Goal: Task Accomplishment & Management: Use online tool/utility

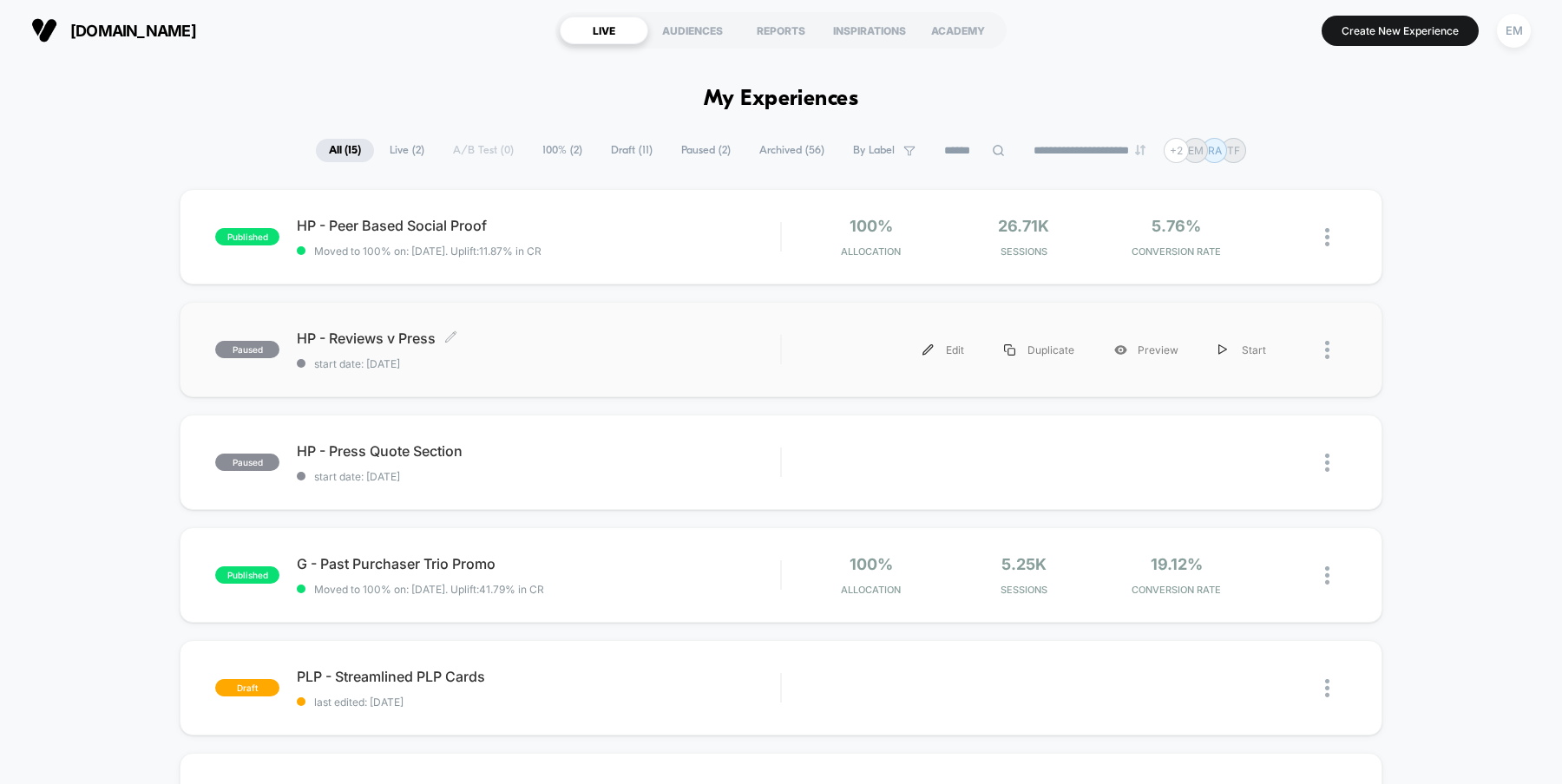
click at [369, 339] on span "HP - Reviews v Press Click to edit experience details" at bounding box center [538, 338] width 483 height 18
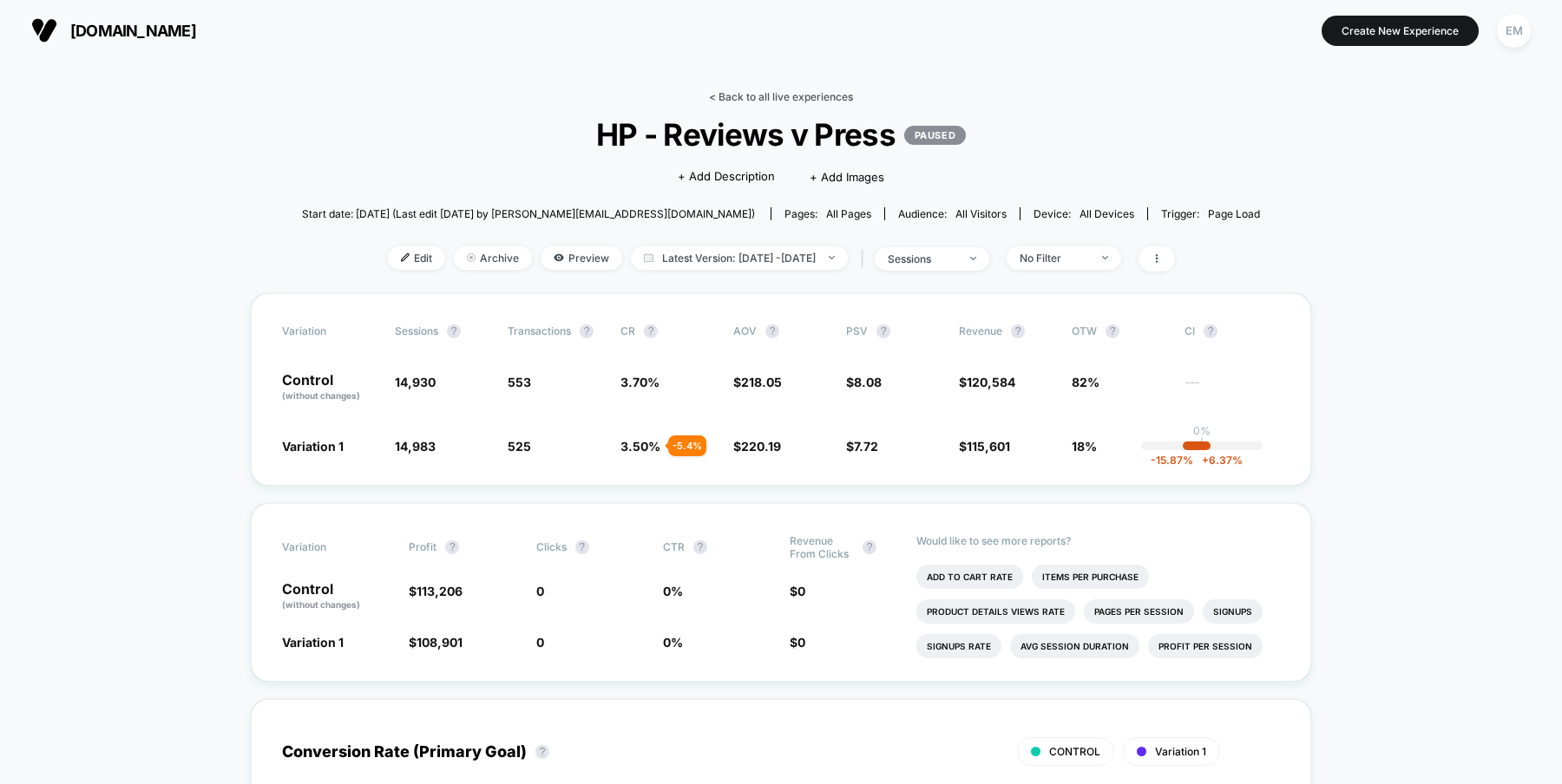
click at [752, 92] on link "< Back to all live experiences" at bounding box center [781, 97] width 144 height 13
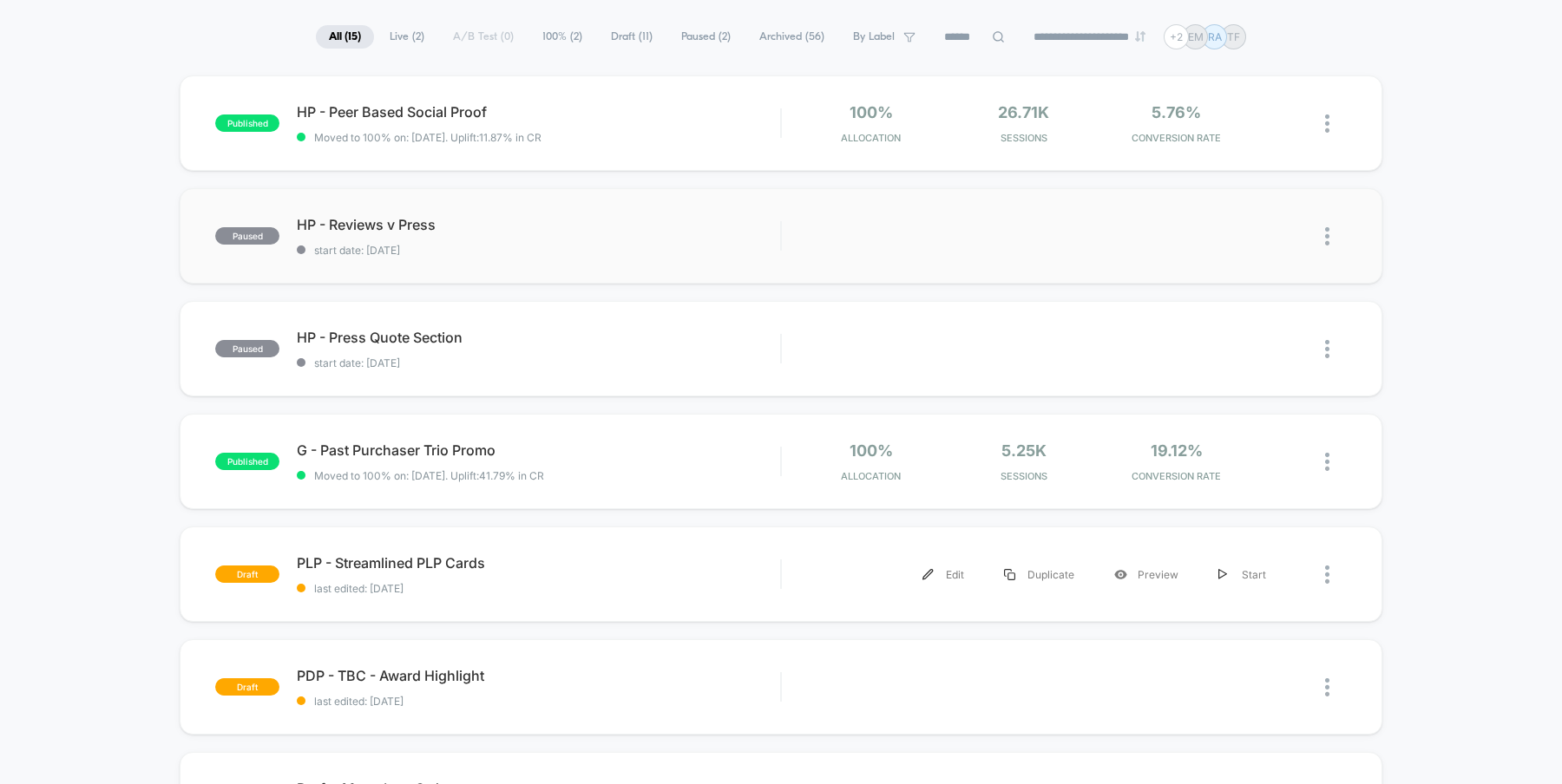
scroll to position [92, 0]
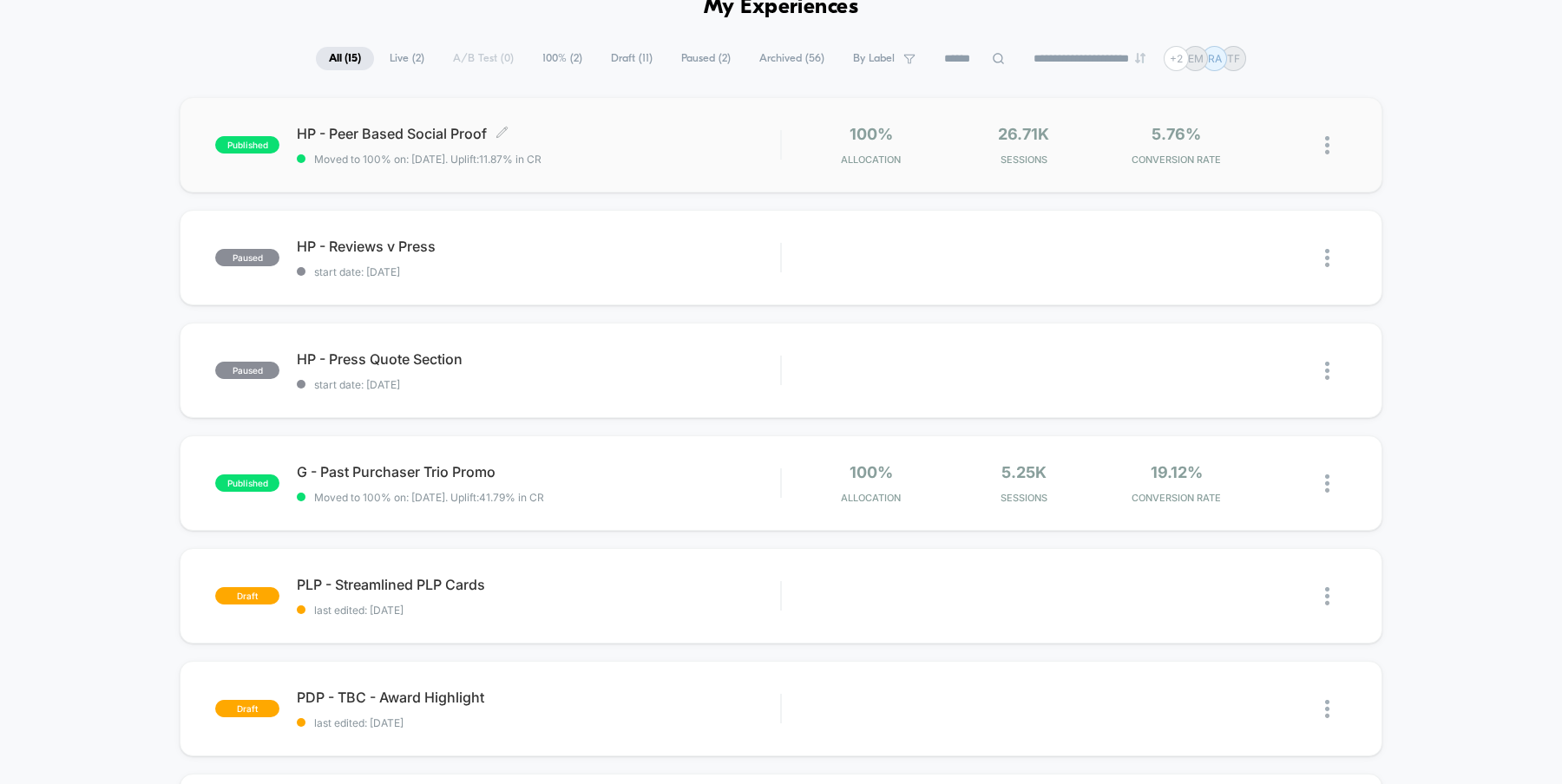
click at [641, 138] on span "HP - Peer Based Social Proof Click to edit experience details" at bounding box center [538, 134] width 483 height 18
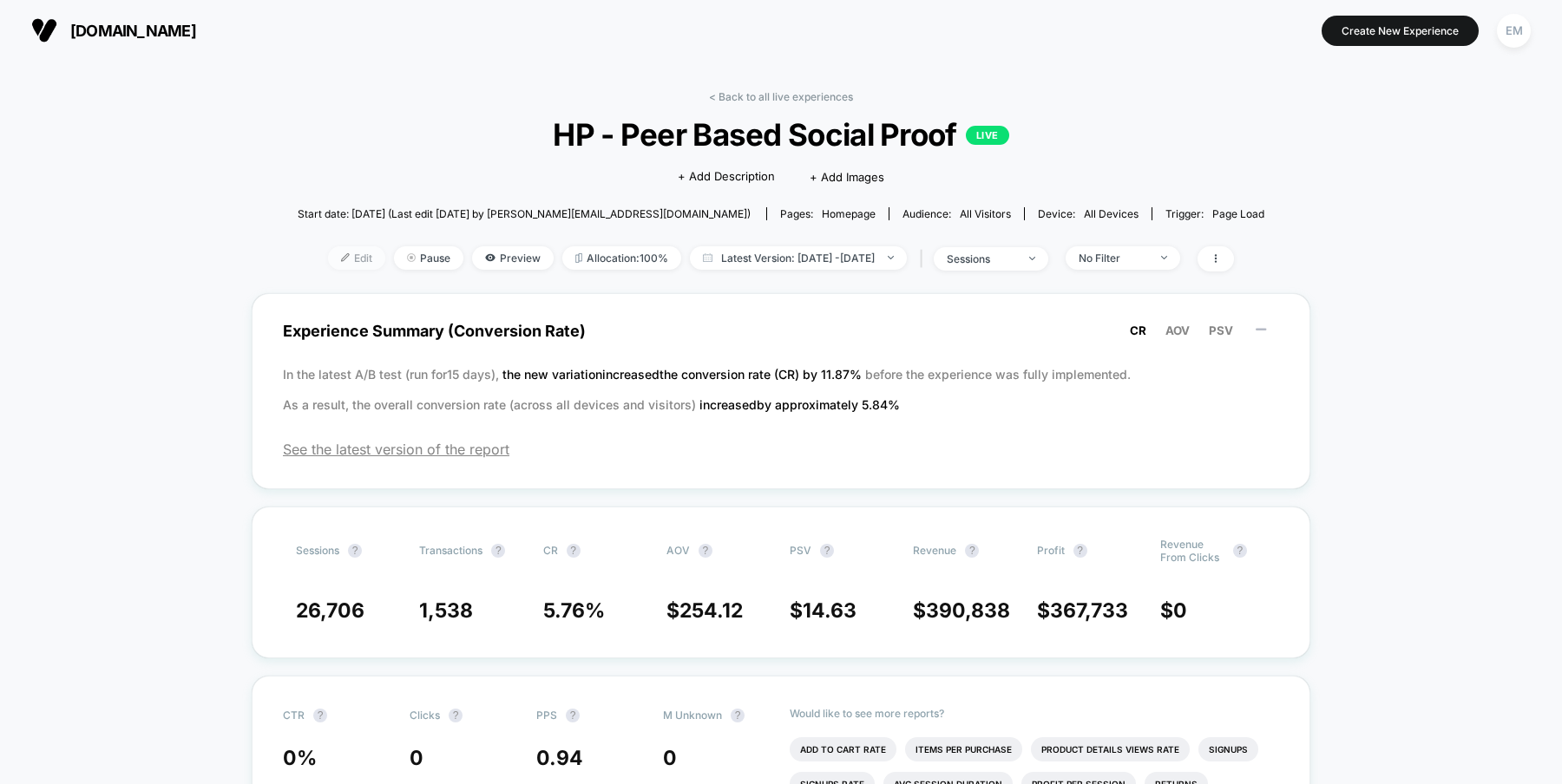
click at [332, 260] on span "Edit" at bounding box center [356, 258] width 58 height 23
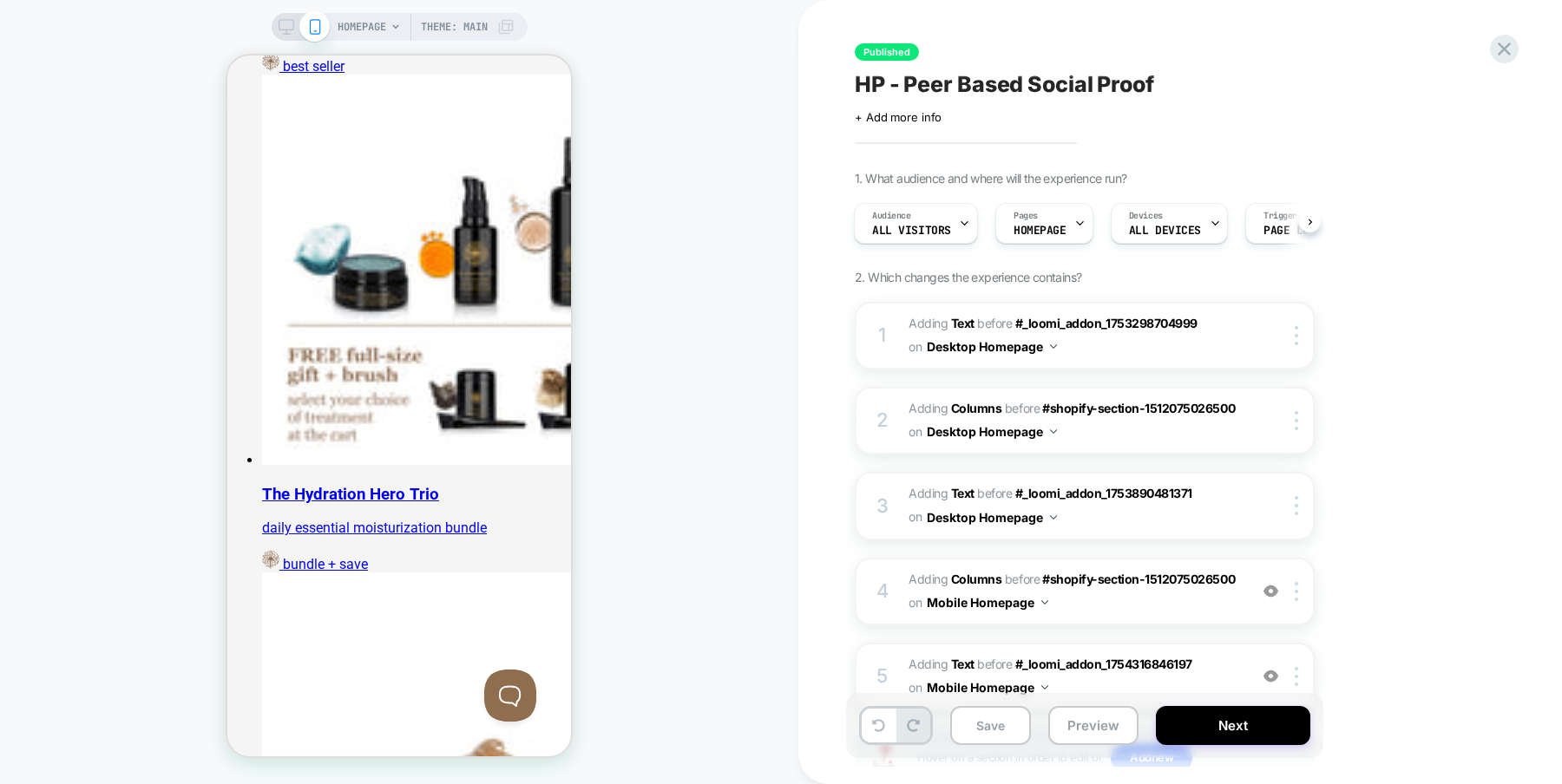
scroll to position [3210, 0]
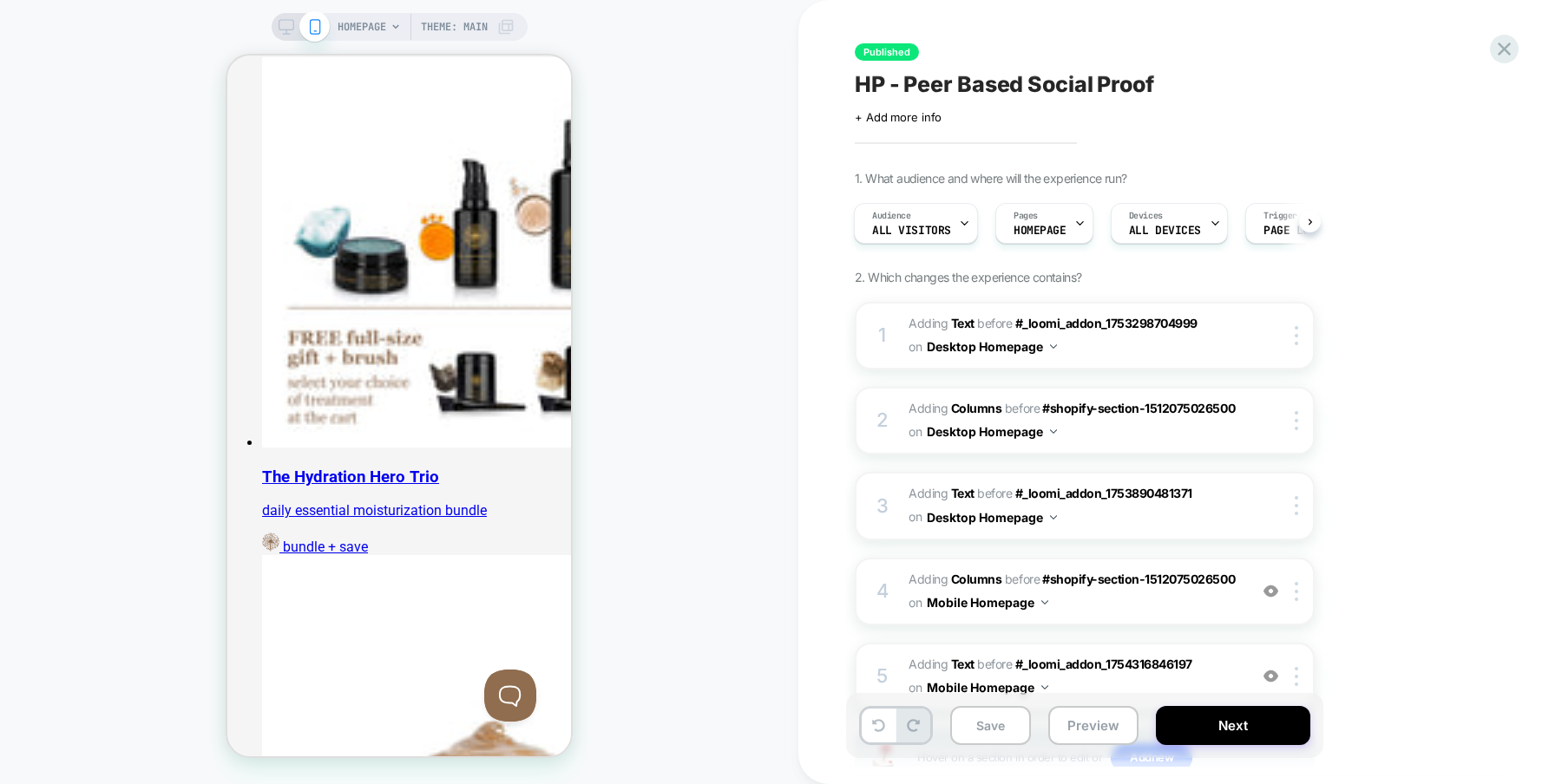
click at [281, 29] on rect at bounding box center [285, 25] width 15 height 10
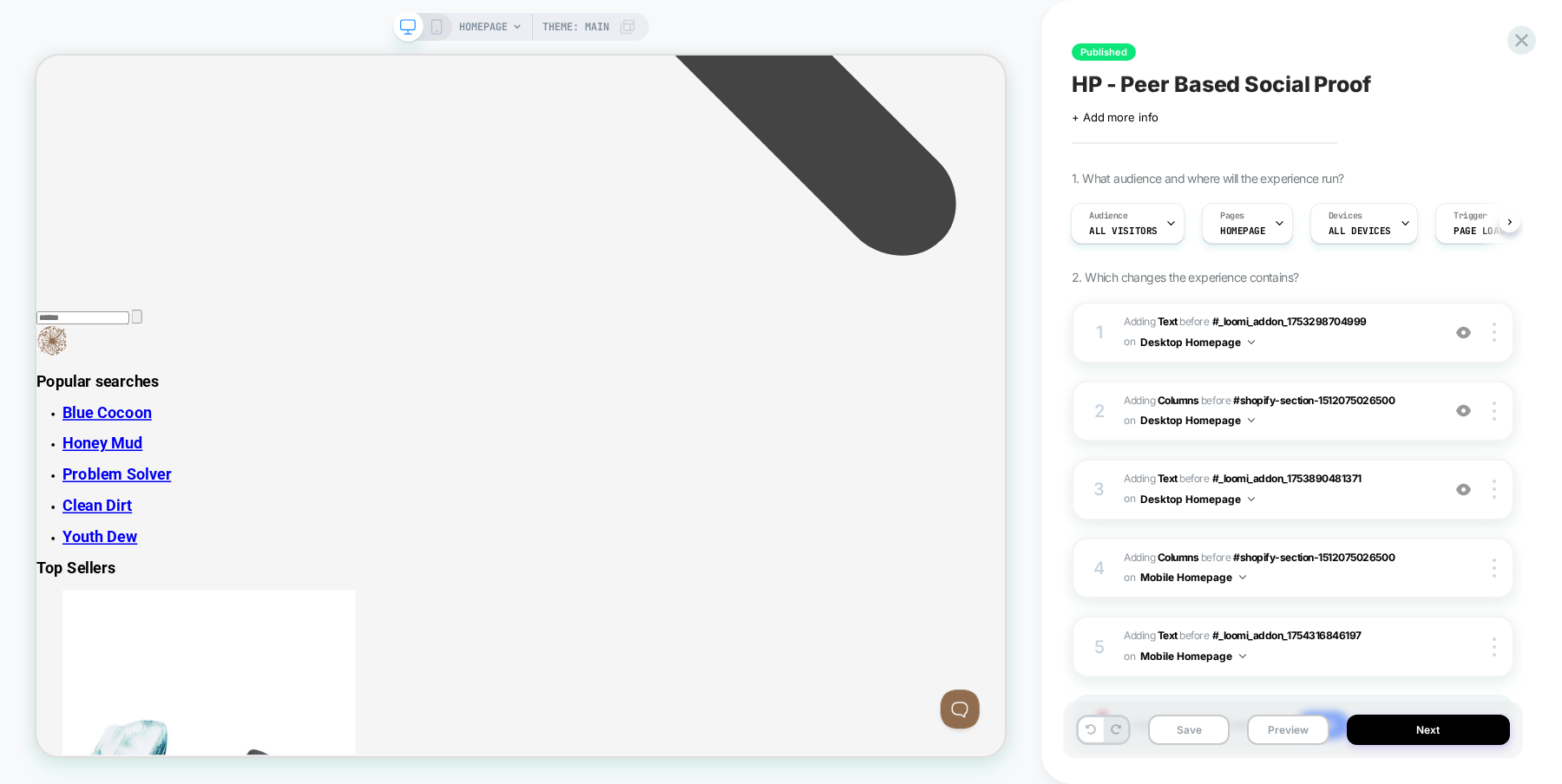
scroll to position [2225, 0]
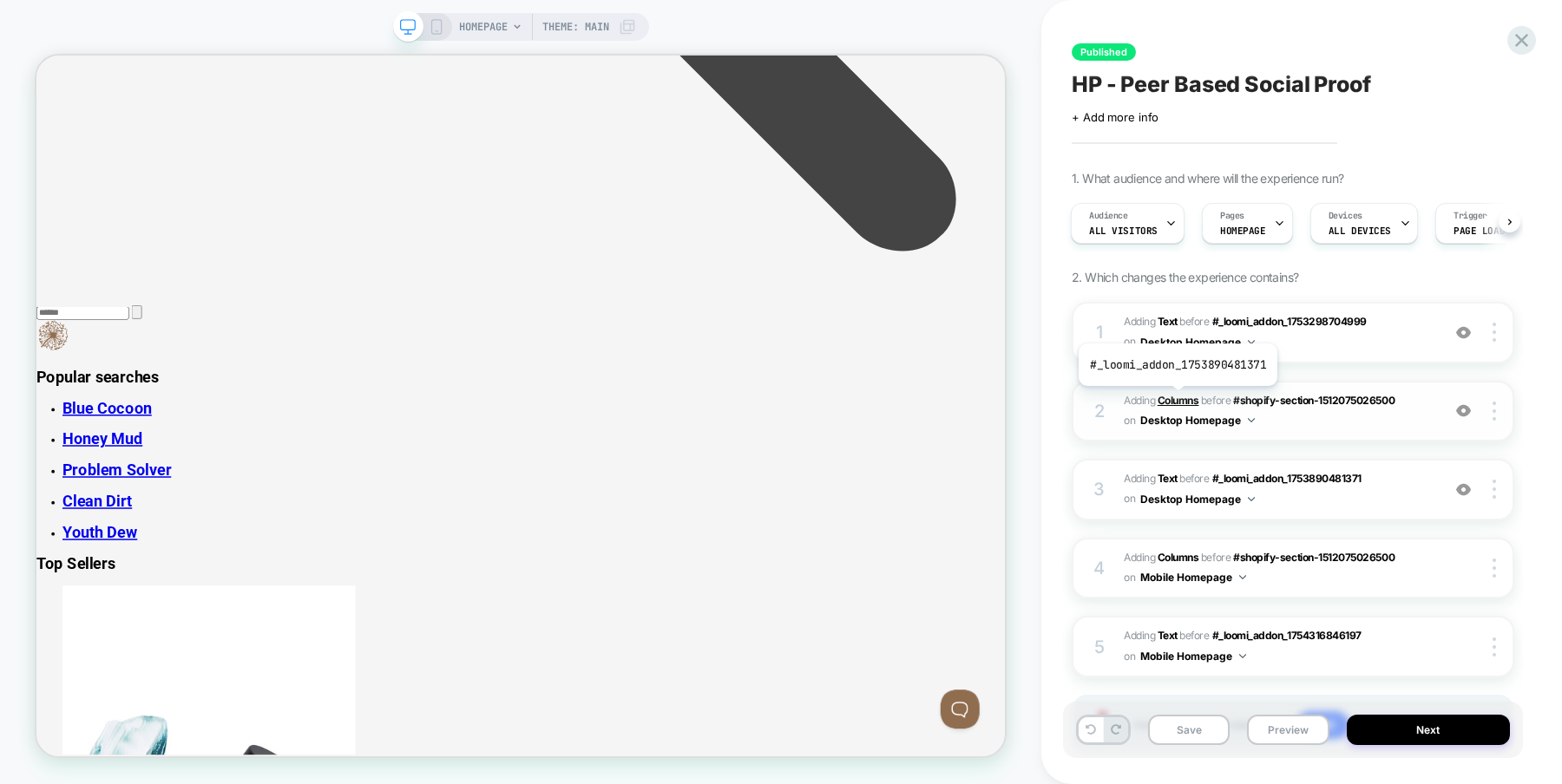
click at [1176, 398] on b "Columns" at bounding box center [1177, 400] width 42 height 13
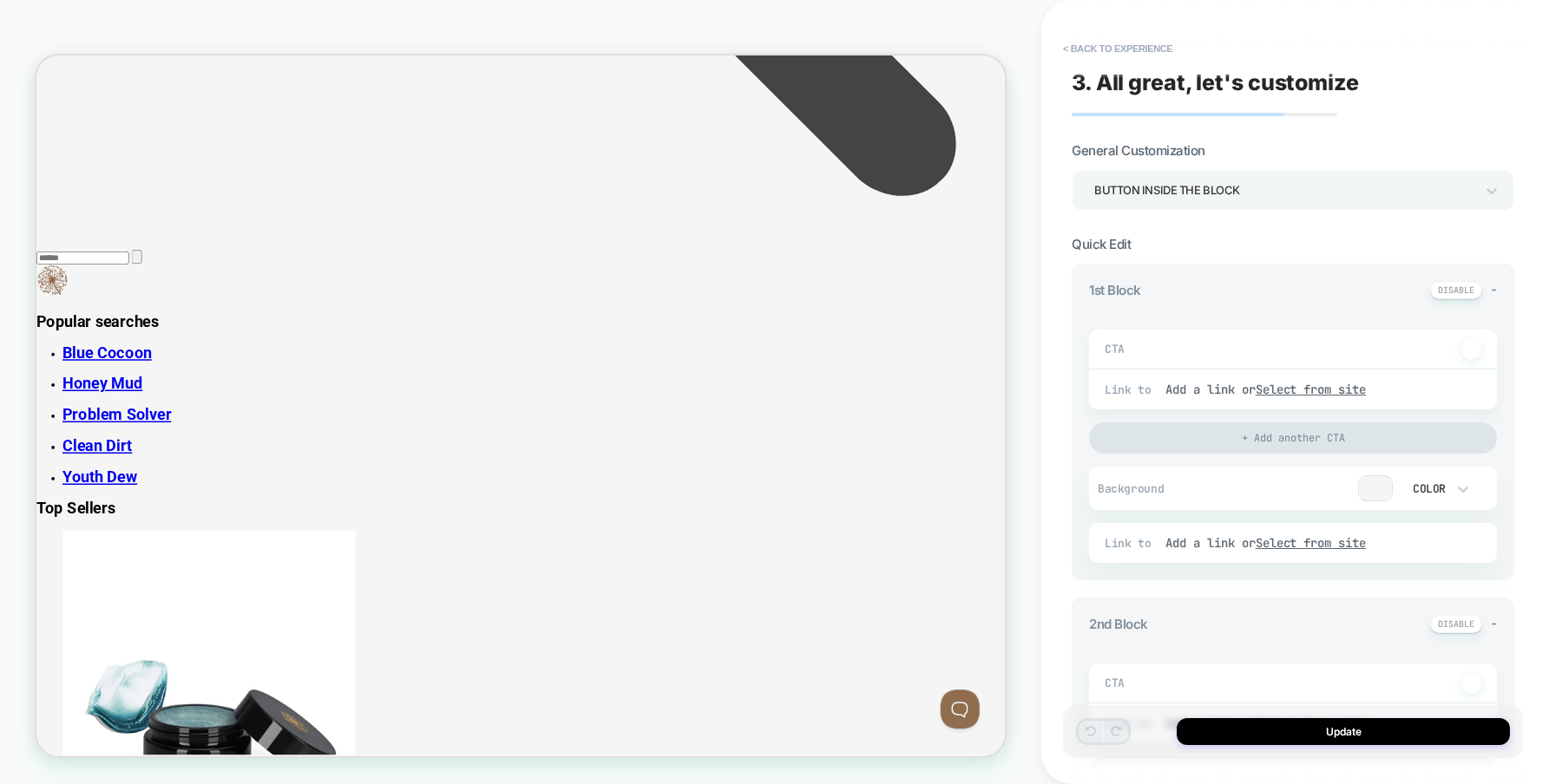
scroll to position [0, 0]
type textarea "*"
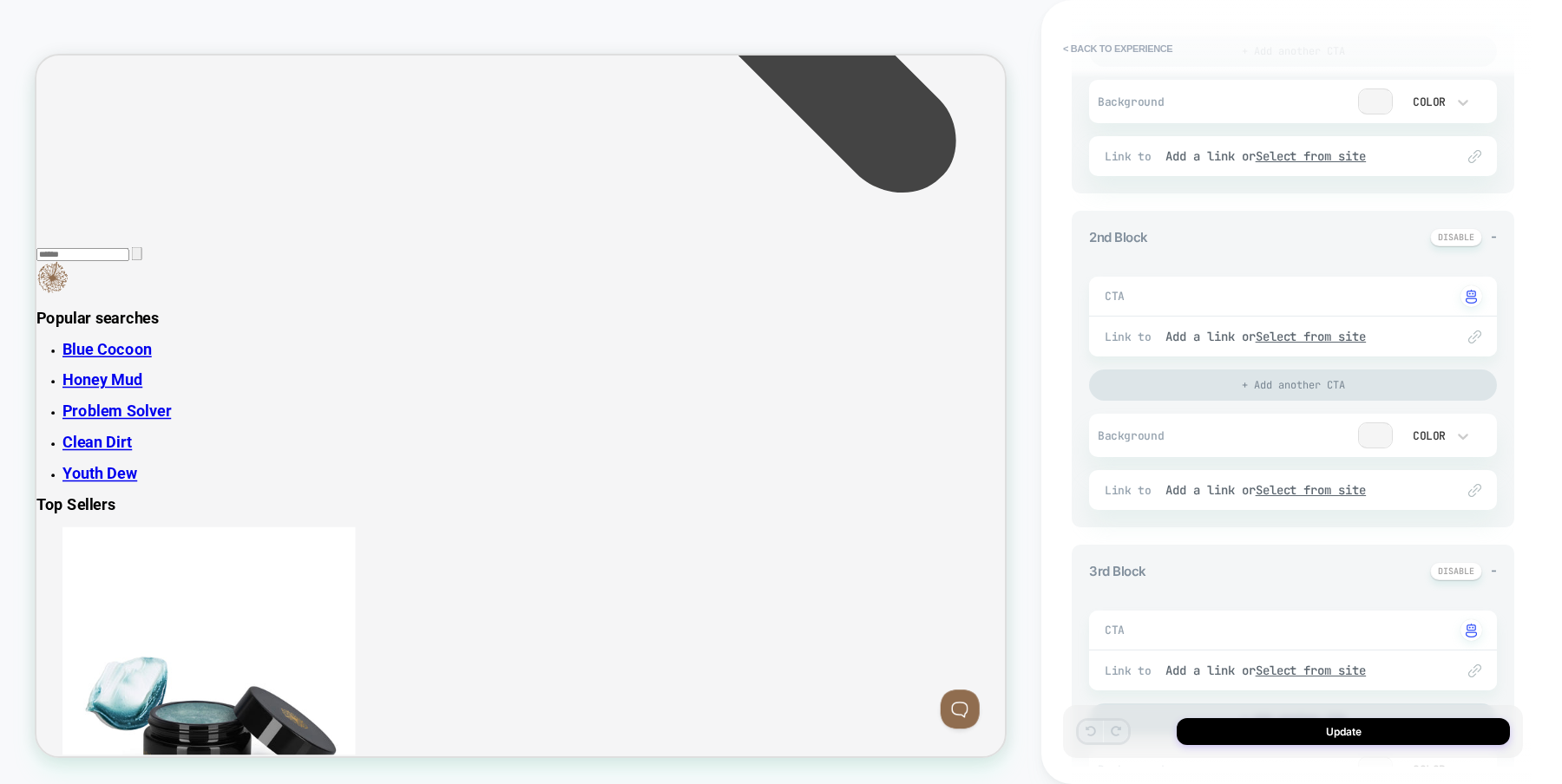
scroll to position [771, 0]
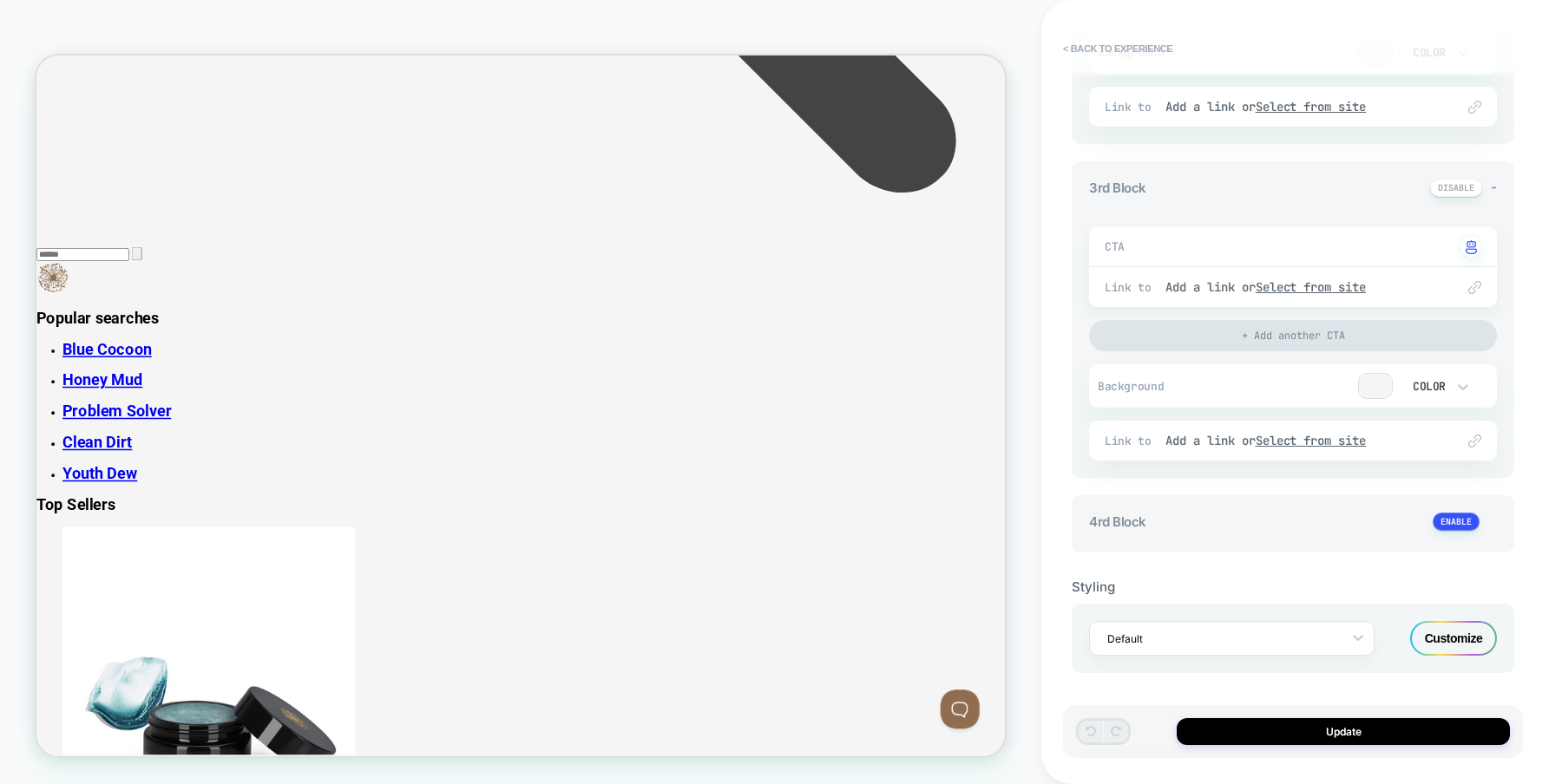
click at [1442, 630] on div "Customize" at bounding box center [1453, 638] width 87 height 35
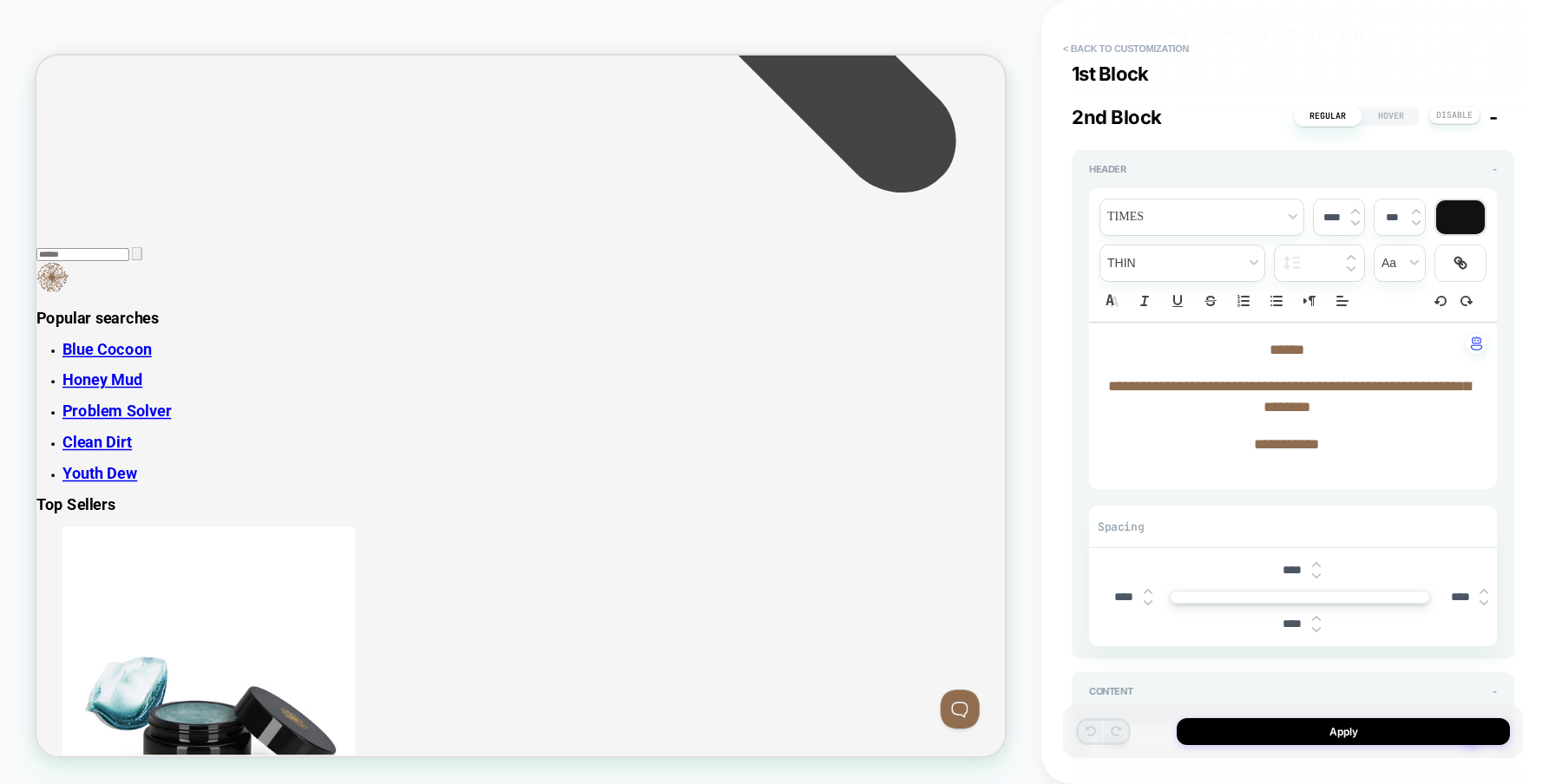
scroll to position [1050, 0]
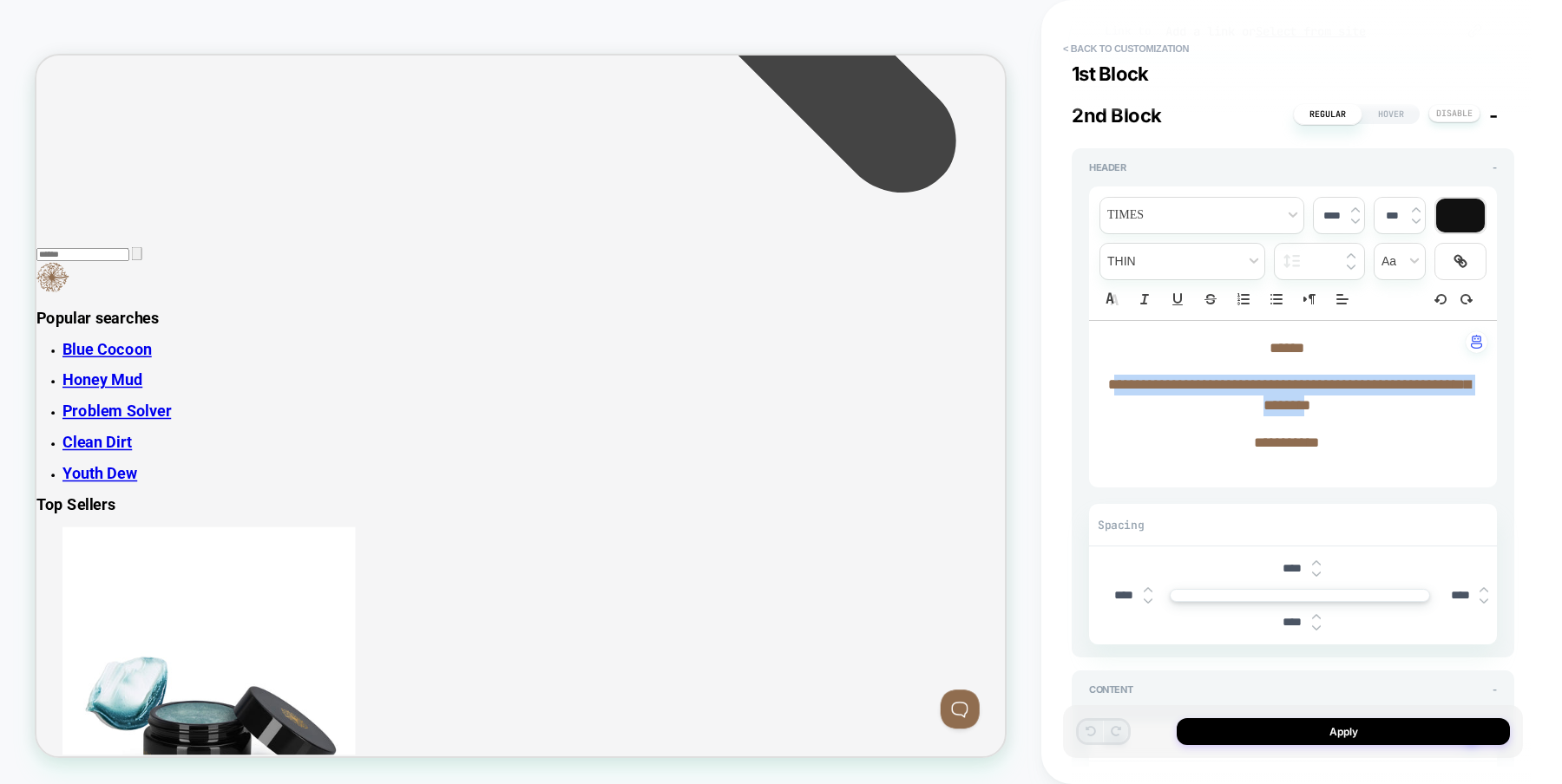
drag, startPoint x: 1351, startPoint y: 424, endPoint x: 1130, endPoint y: 411, distance: 221.4
click at [1130, 411] on p "**********" at bounding box center [1286, 395] width 360 height 42
type input "****"
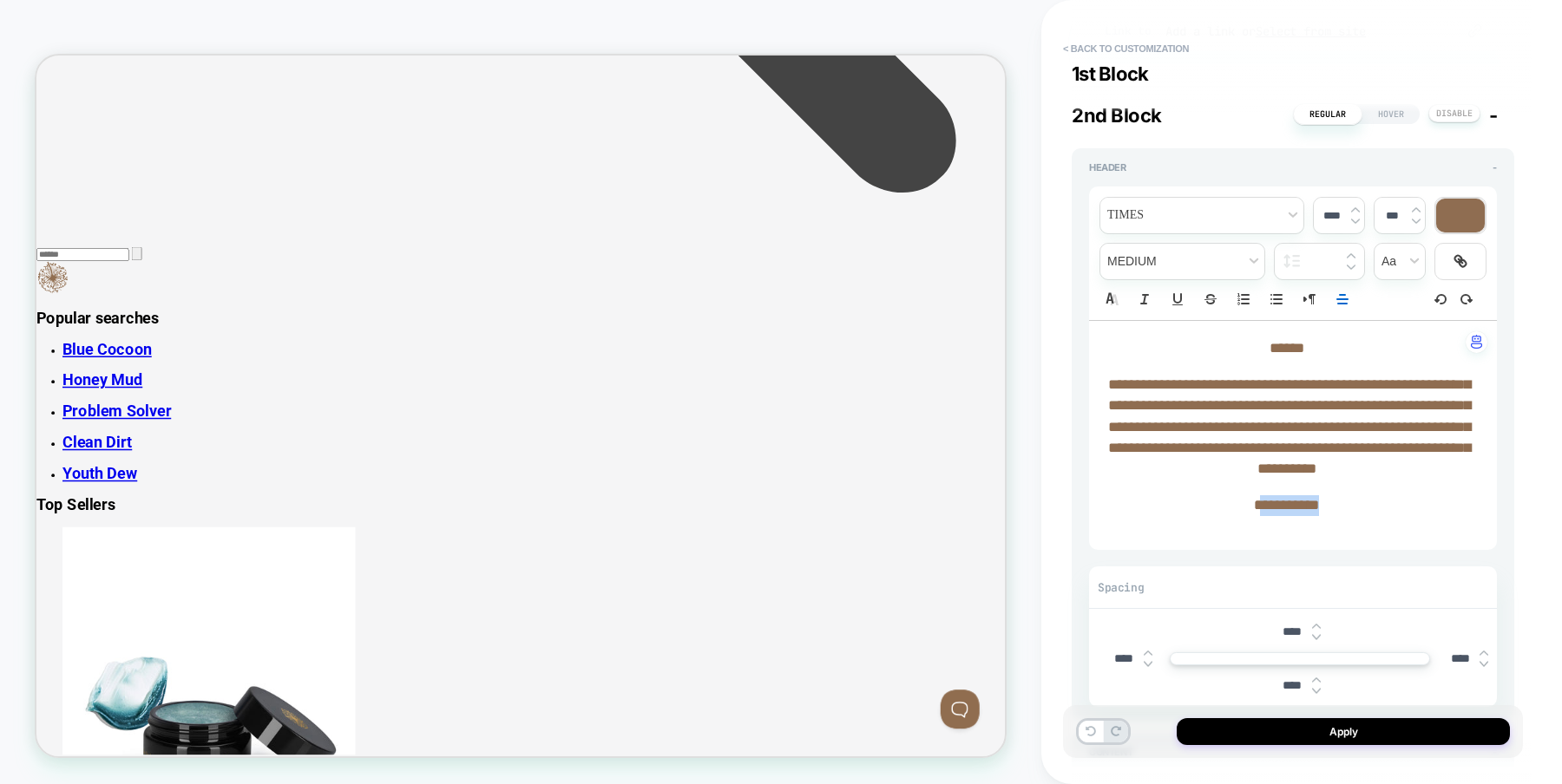
drag, startPoint x: 1322, startPoint y: 524, endPoint x: 1255, endPoint y: 525, distance: 67.0
click at [1255, 516] on p "**********" at bounding box center [1286, 506] width 360 height 21
click at [1330, 737] on button "Apply" at bounding box center [1343, 732] width 333 height 27
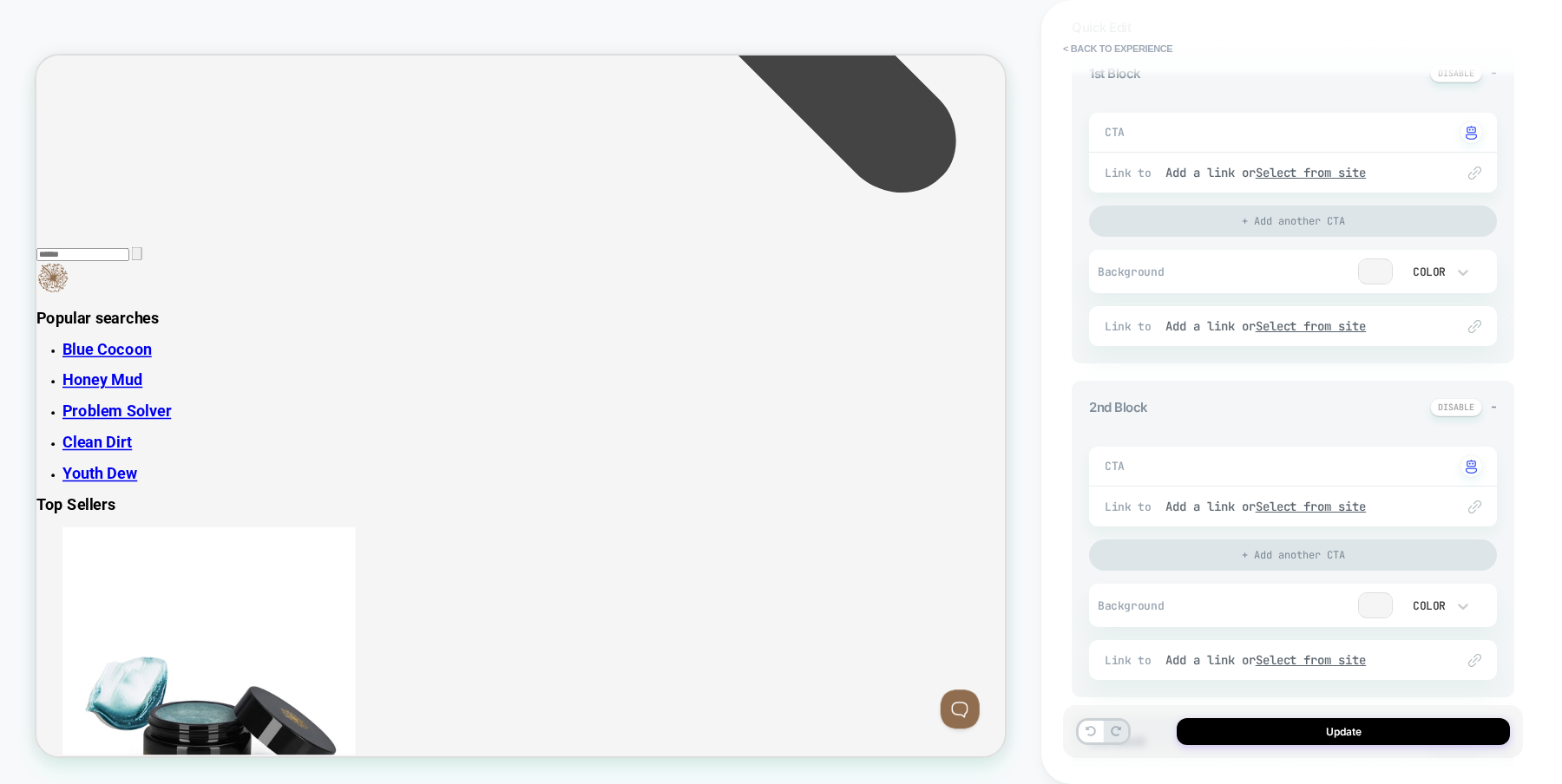
scroll to position [215, 0]
click at [1341, 732] on button "Update" at bounding box center [1343, 732] width 333 height 27
type textarea "*"
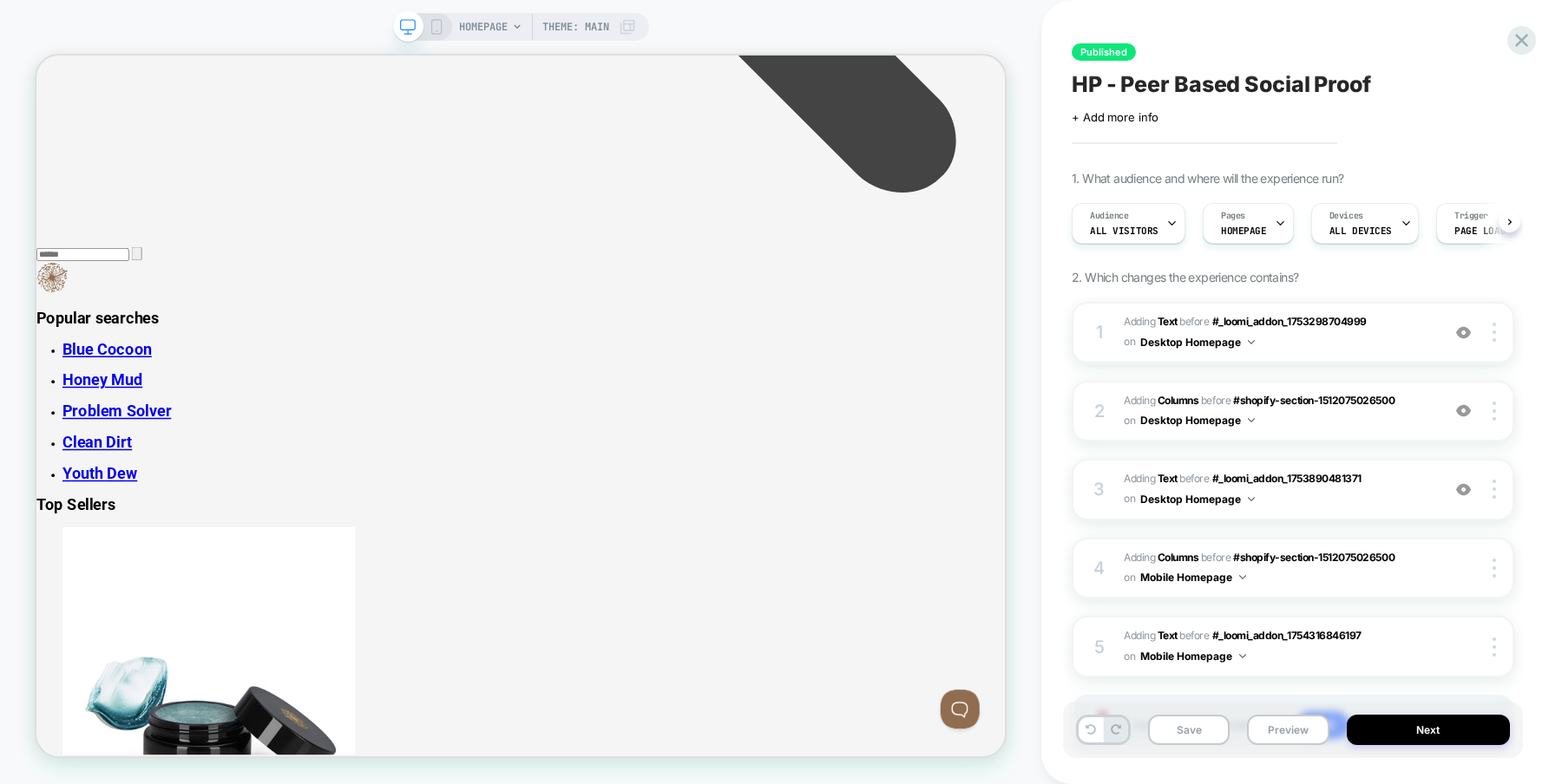
scroll to position [0, 1]
click at [1408, 731] on button "Next" at bounding box center [1428, 730] width 164 height 30
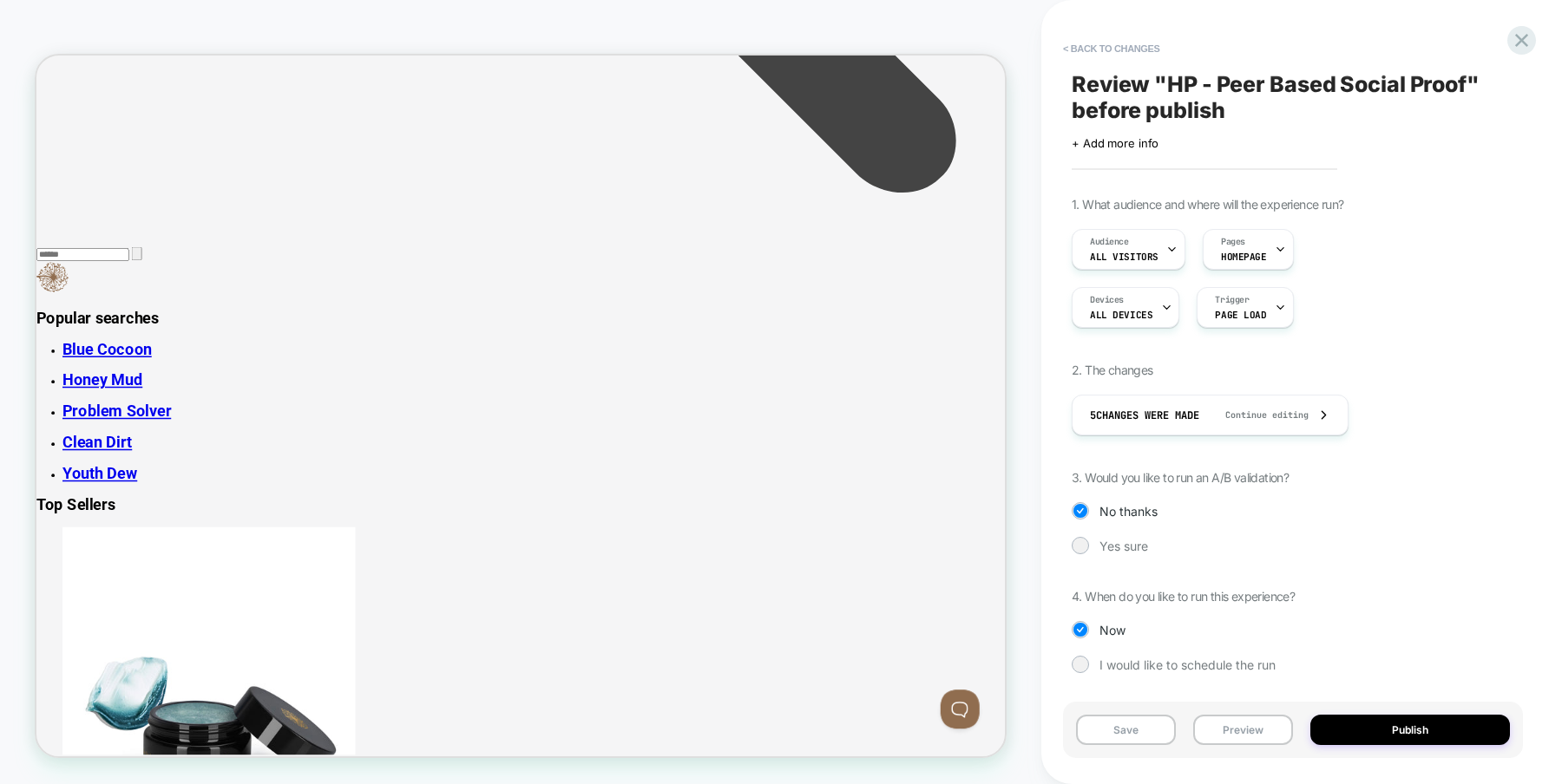
click at [1408, 731] on button "Publish" at bounding box center [1410, 730] width 199 height 30
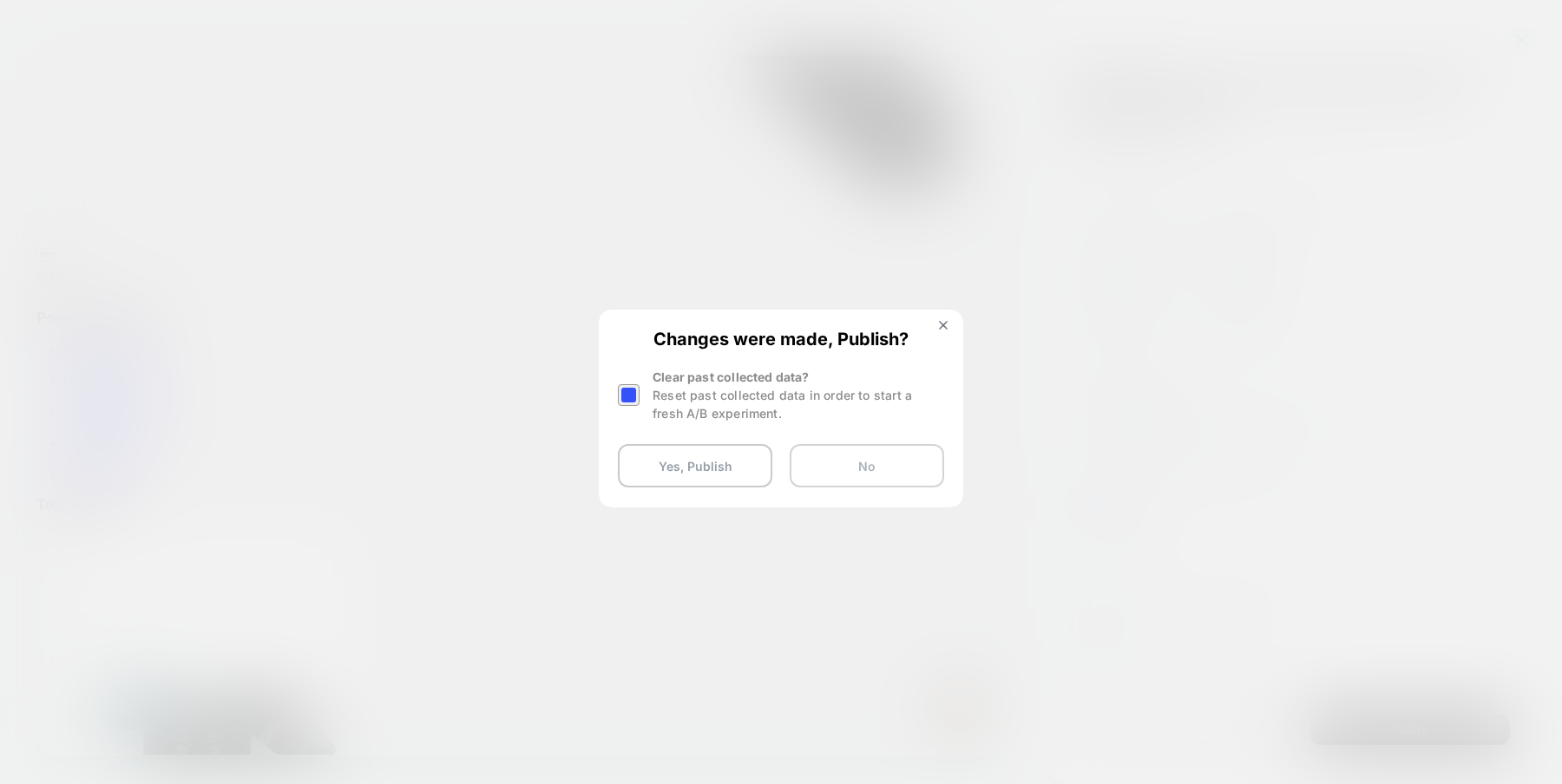
click at [851, 463] on button "No" at bounding box center [866, 465] width 154 height 43
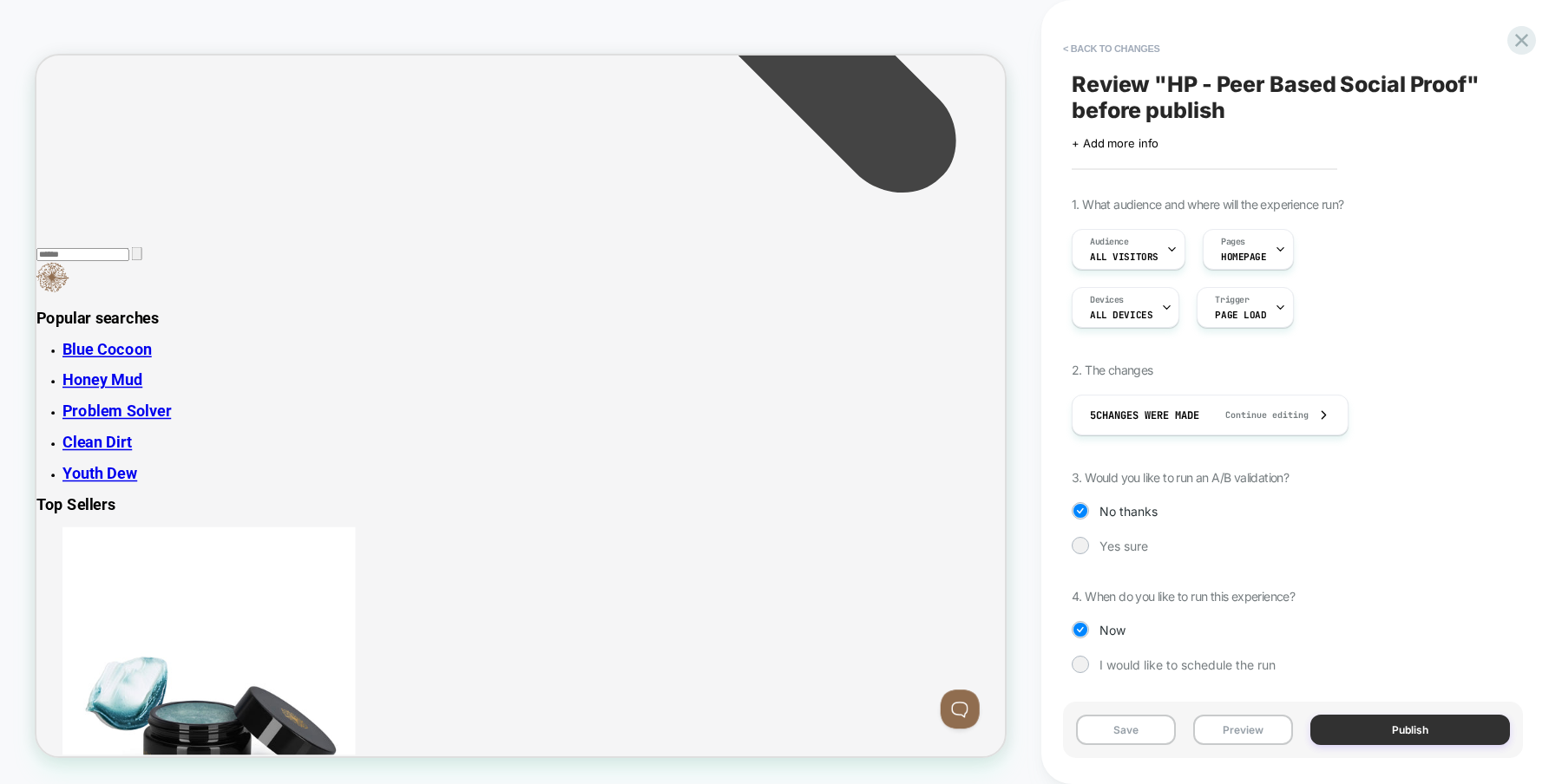
click at [1411, 734] on button "Publish" at bounding box center [1410, 730] width 199 height 30
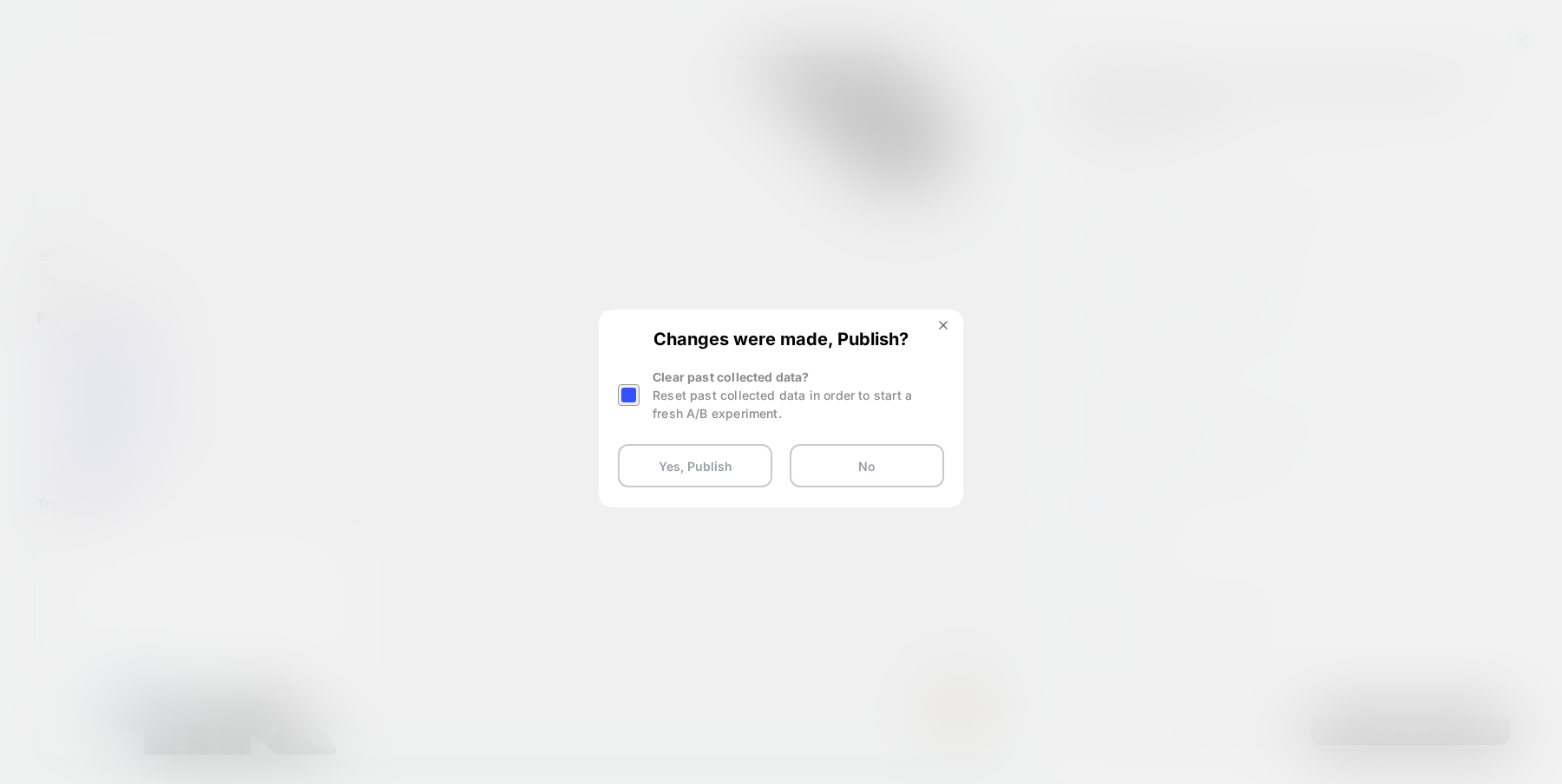
click at [626, 396] on div at bounding box center [628, 395] width 21 height 21
click at [710, 465] on button "Yes, Publish" at bounding box center [695, 465] width 154 height 43
